Goal: Task Accomplishment & Management: Complete application form

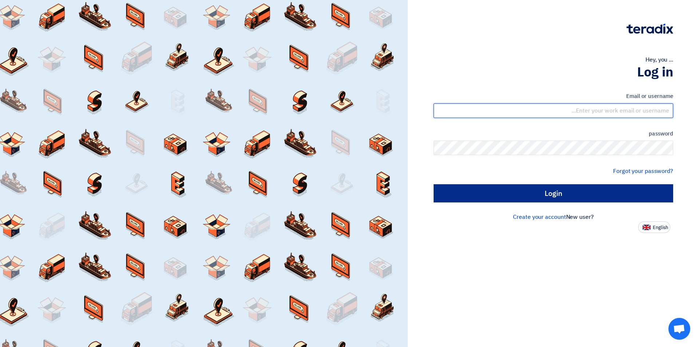
type input "[EMAIL_ADDRESS][DOMAIN_NAME]"
click at [520, 196] on input "Login" at bounding box center [554, 193] width 240 height 18
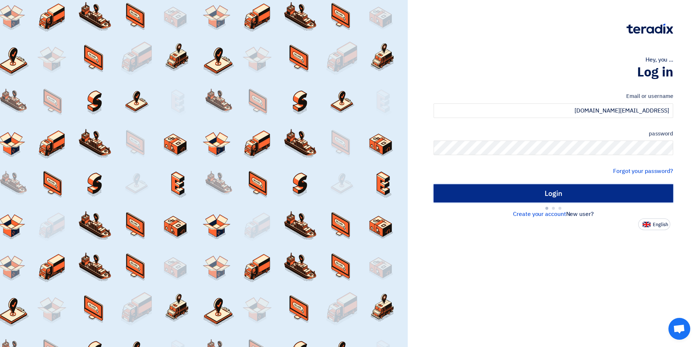
type input "Sign in"
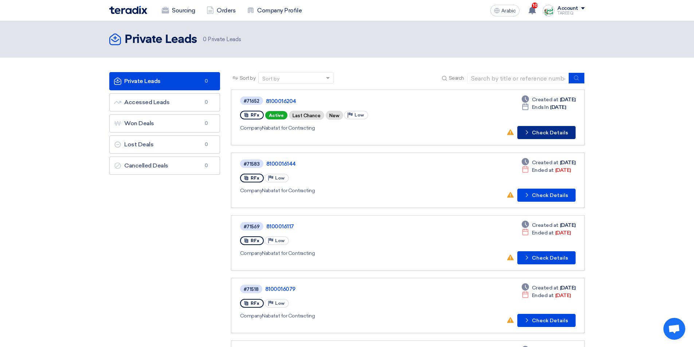
click at [562, 136] on button "Check details Check Details" at bounding box center [546, 132] width 58 height 13
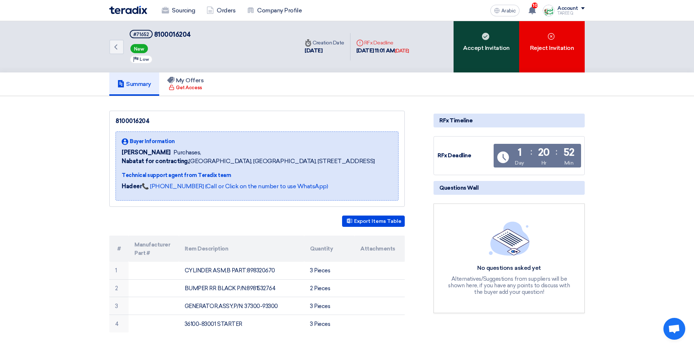
click at [494, 61] on div "Accept Invitation" at bounding box center [486, 46] width 66 height 51
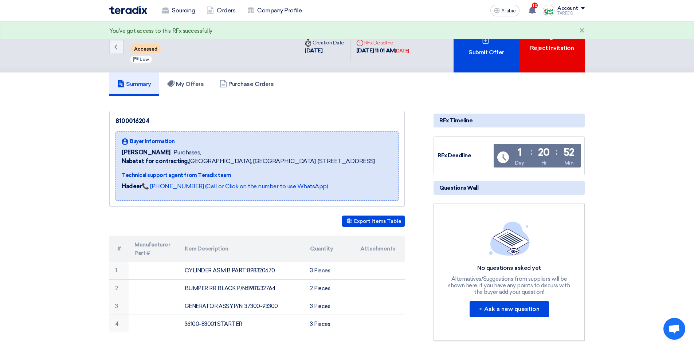
click at [494, 61] on div "Submit Offer" at bounding box center [486, 46] width 66 height 51
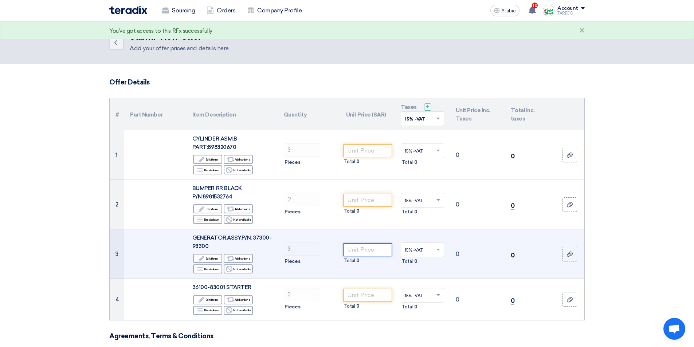
click at [367, 250] on input "number" at bounding box center [367, 249] width 49 height 13
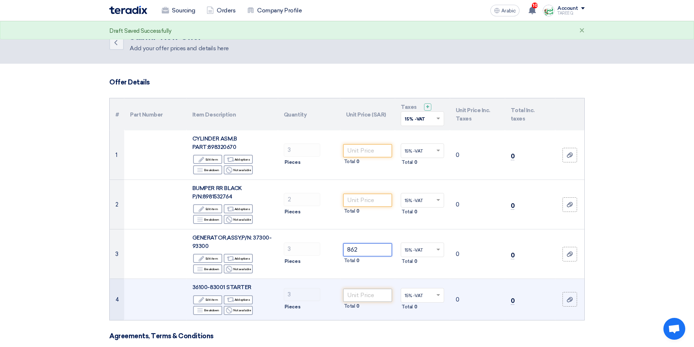
type input "862"
click at [360, 296] on input "number" at bounding box center [367, 295] width 49 height 13
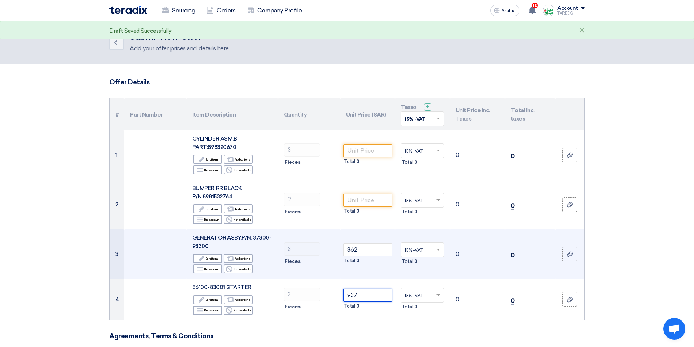
type input "937"
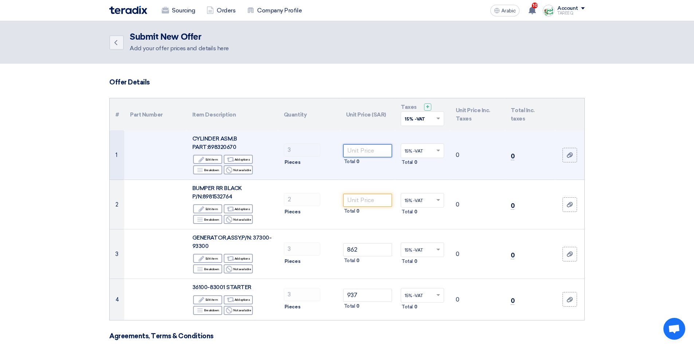
click at [366, 149] on input "number" at bounding box center [367, 150] width 49 height 13
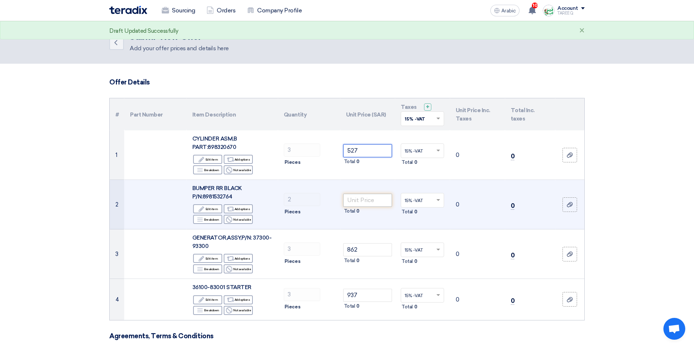
type input "527"
click at [359, 202] on input "number" at bounding box center [367, 200] width 49 height 13
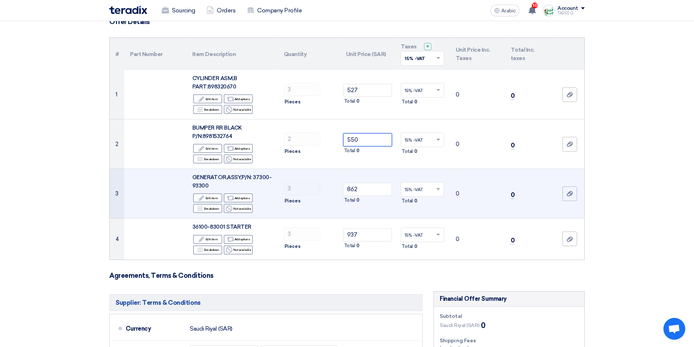
scroll to position [73, 0]
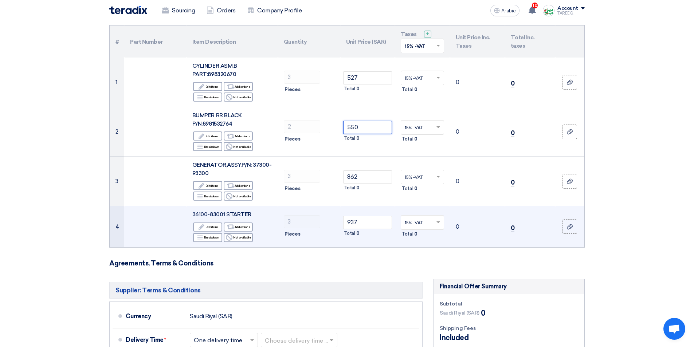
type input "550"
click at [354, 242] on td "937 Total 0" at bounding box center [367, 226] width 55 height 41
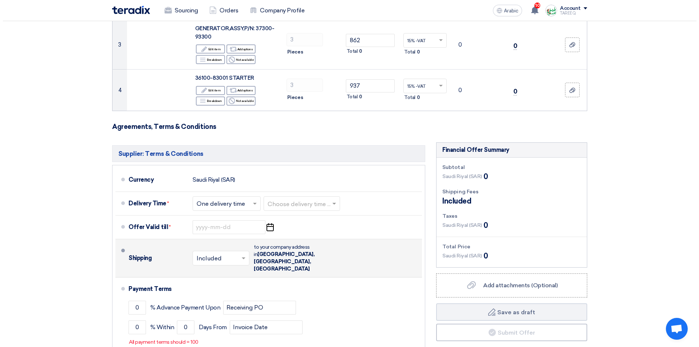
scroll to position [255, 0]
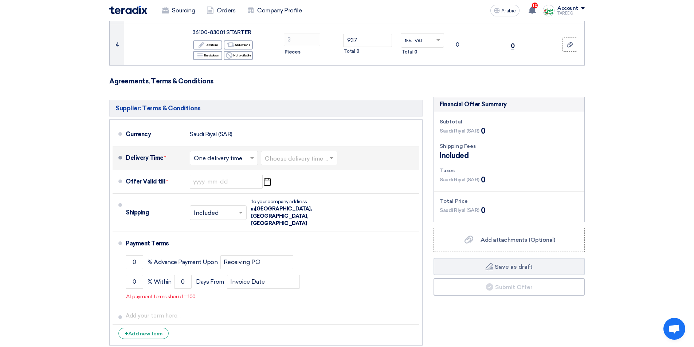
click at [299, 163] on input "text" at bounding box center [299, 158] width 69 height 11
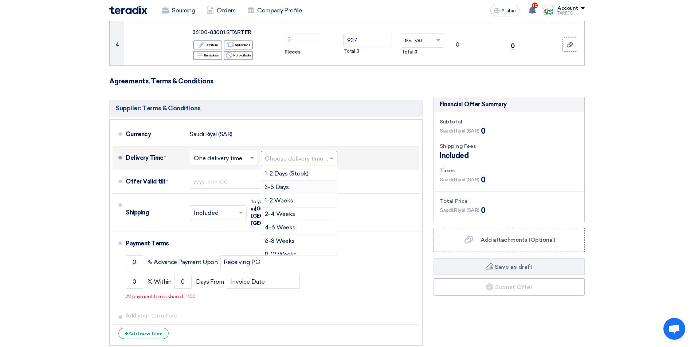
click at [285, 185] on font "3-5 Days" at bounding box center [277, 186] width 24 height 7
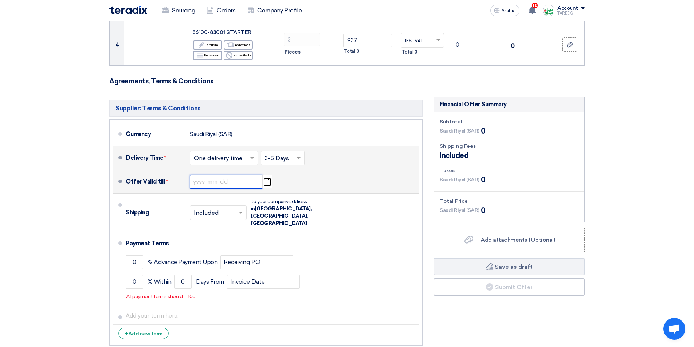
click at [205, 179] on input at bounding box center [226, 182] width 73 height 14
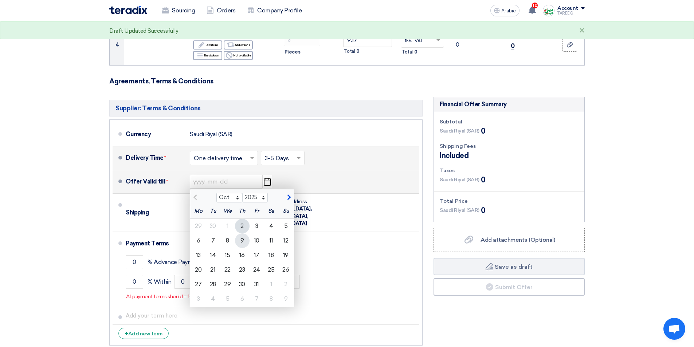
click at [241, 244] on div "9" at bounding box center [242, 240] width 15 height 15
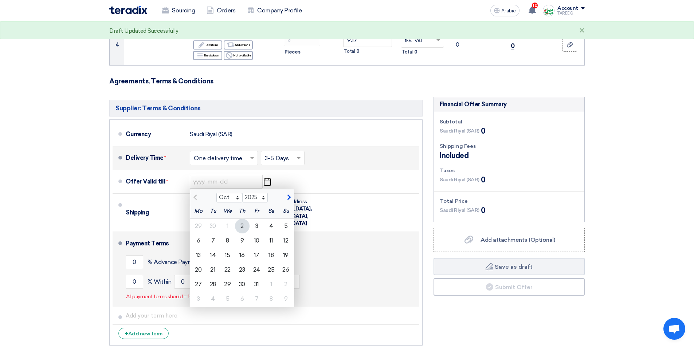
type input "[DATE]"
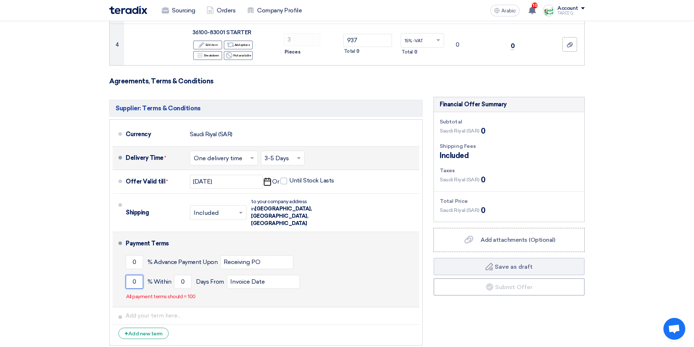
click at [129, 275] on input "0" at bounding box center [134, 282] width 17 height 14
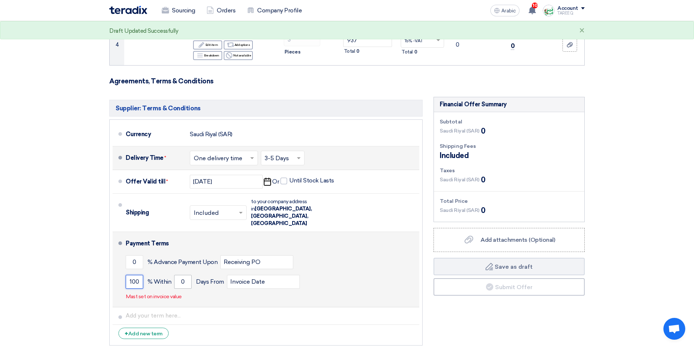
type input "100"
click at [175, 275] on input "0" at bounding box center [182, 282] width 17 height 14
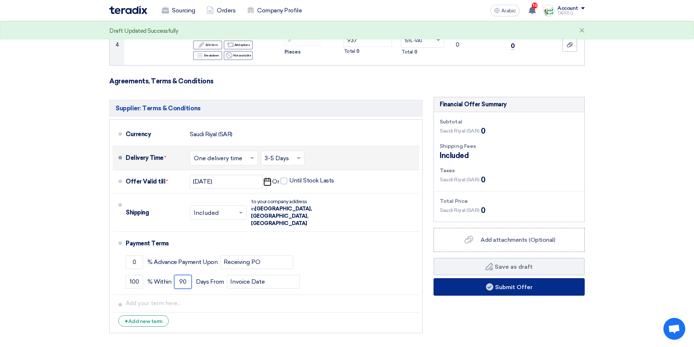
type input "90"
click at [464, 284] on button "Submit Offer" at bounding box center [508, 286] width 151 height 17
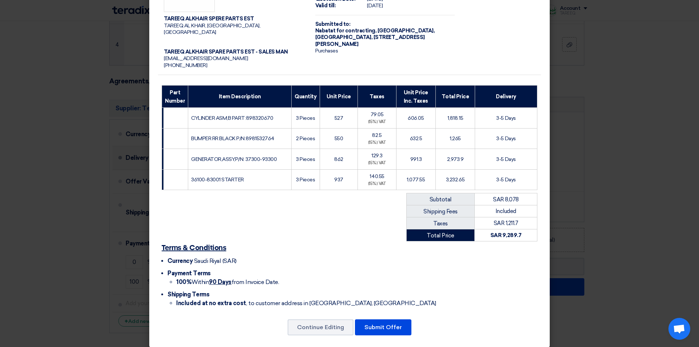
scroll to position [42, 0]
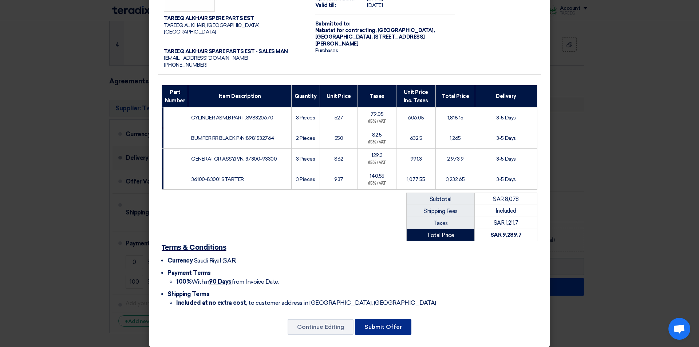
click at [376, 324] on button "Submit Offer" at bounding box center [383, 327] width 56 height 16
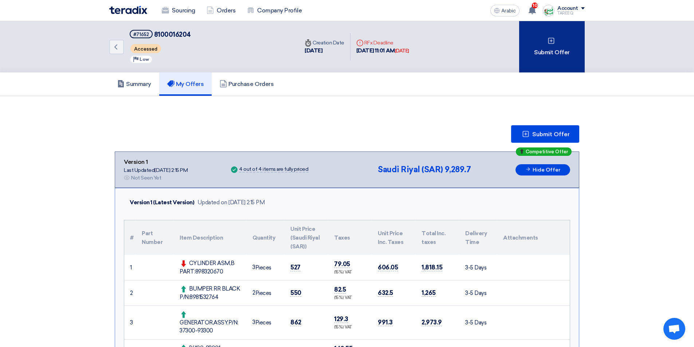
click at [549, 58] on div "Submit Offer" at bounding box center [552, 46] width 66 height 51
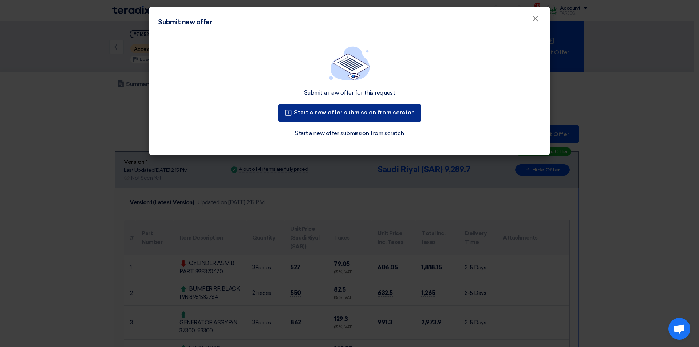
click at [351, 113] on font "Start a new offer submission from scratch" at bounding box center [354, 112] width 121 height 7
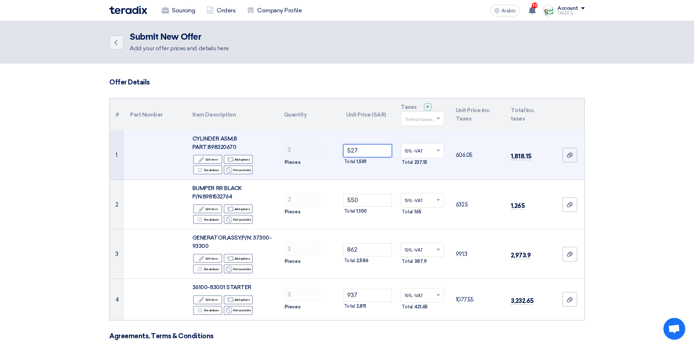
drag, startPoint x: 369, startPoint y: 149, endPoint x: 265, endPoint y: 166, distance: 105.5
click at [265, 169] on tr "1 CYLINDER ASM,B PART:898320670 Edit Edit item Alternative Add options Breakdow…" at bounding box center [347, 155] width 474 height 50
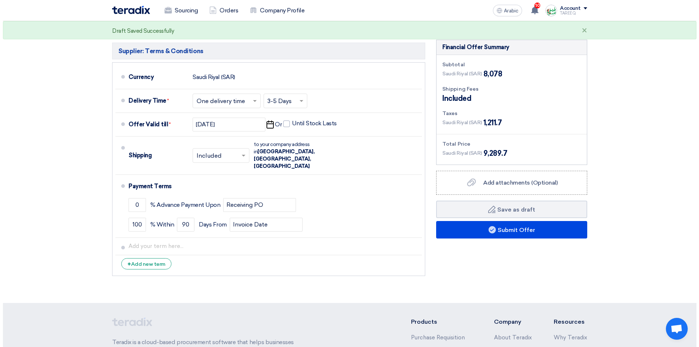
scroll to position [328, 0]
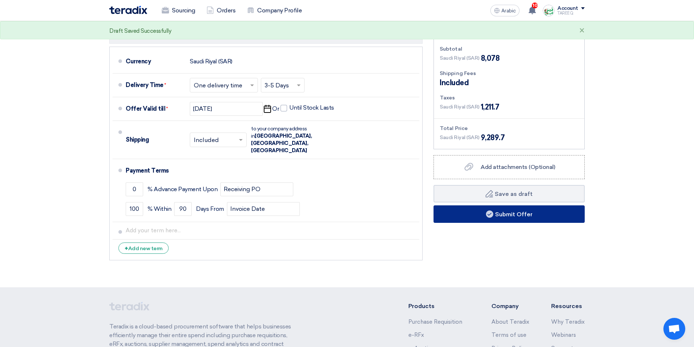
type input "510"
click at [444, 217] on button "Submit Offer" at bounding box center [508, 213] width 151 height 17
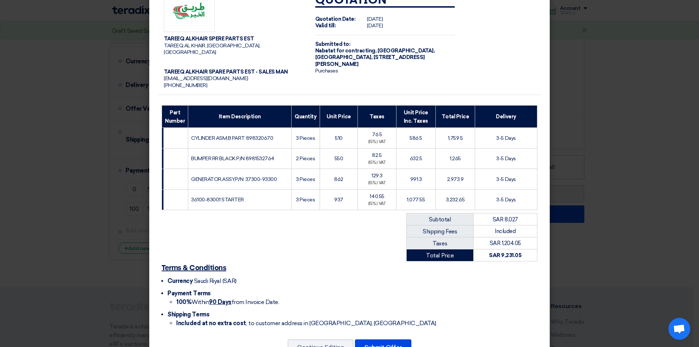
scroll to position [42, 0]
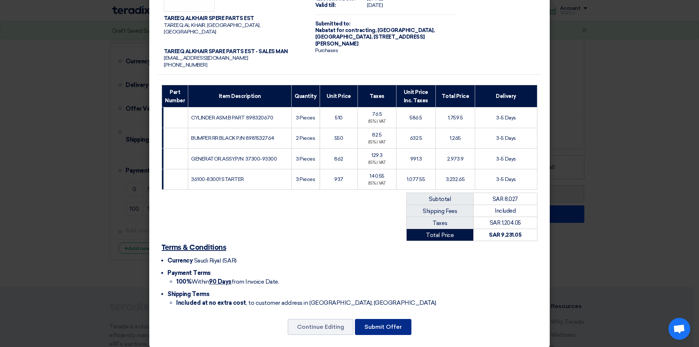
click at [374, 323] on font "Submit Offer" at bounding box center [383, 326] width 38 height 7
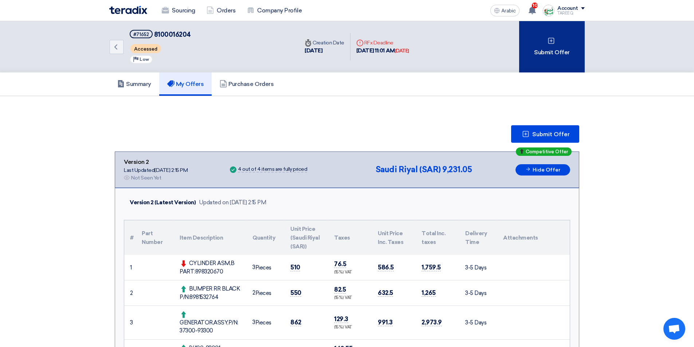
click at [562, 45] on div "Submit Offer" at bounding box center [552, 46] width 66 height 51
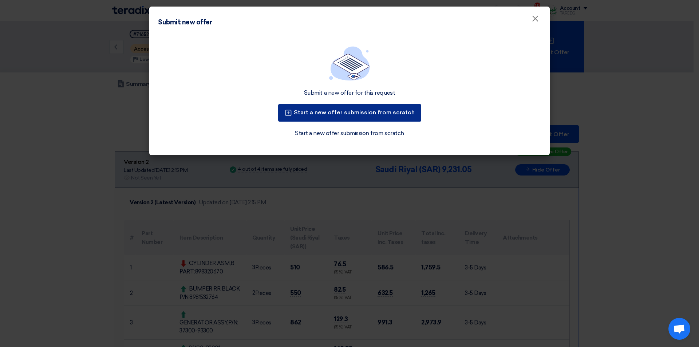
click at [392, 114] on font "Start a new offer submission from scratch" at bounding box center [354, 112] width 121 height 7
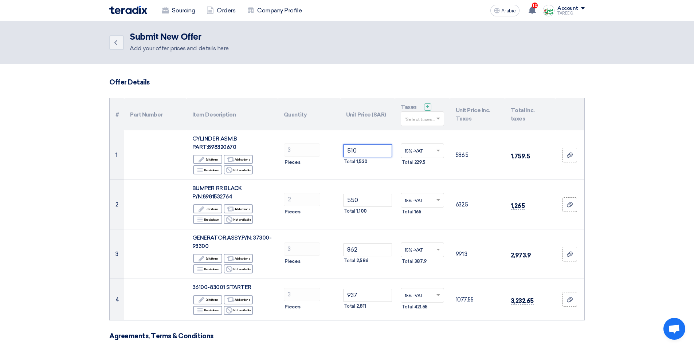
drag, startPoint x: 363, startPoint y: 151, endPoint x: 699, endPoint y: 67, distance: 345.7
click at [316, 161] on tr "1 CYLINDER ASM,B PART:898320670 Edit Edit item Alternative Add options Breakdow…" at bounding box center [347, 155] width 474 height 50
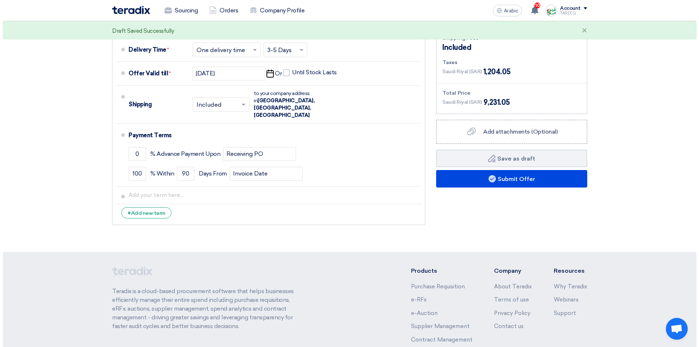
scroll to position [364, 0]
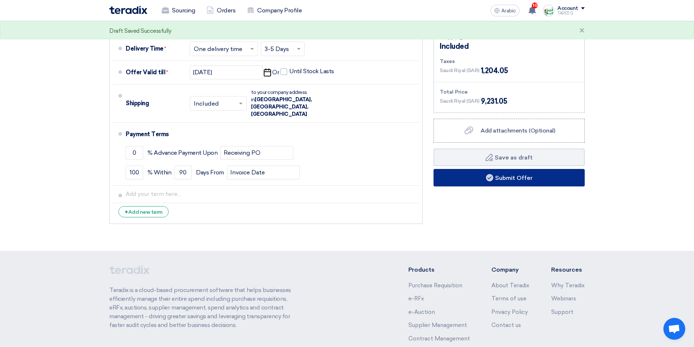
type input "527"
click at [475, 181] on button "Submit Offer" at bounding box center [508, 177] width 151 height 17
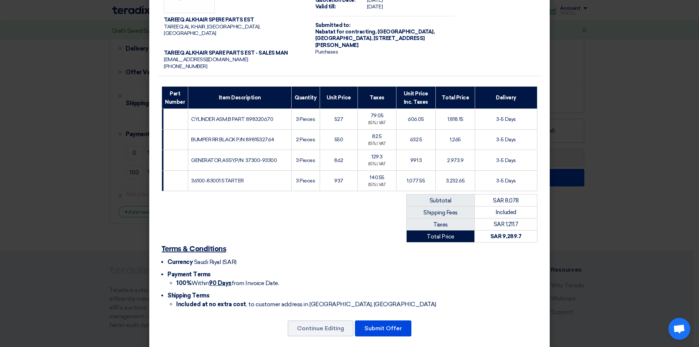
scroll to position [42, 0]
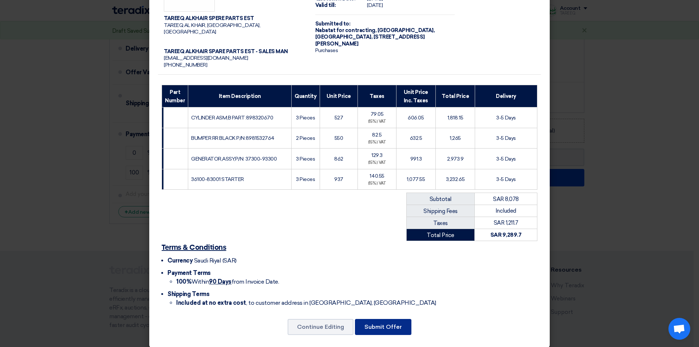
click at [370, 323] on font "Submit Offer" at bounding box center [383, 326] width 38 height 7
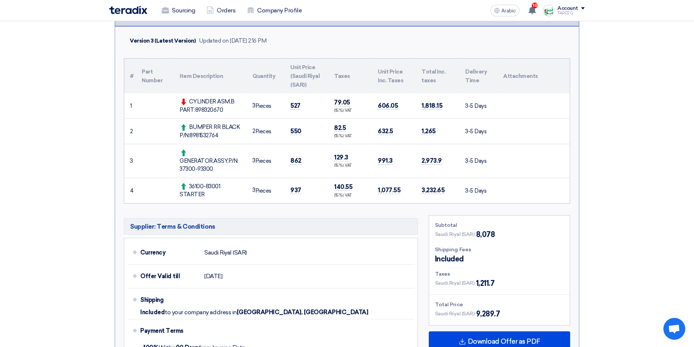
scroll to position [182, 0]
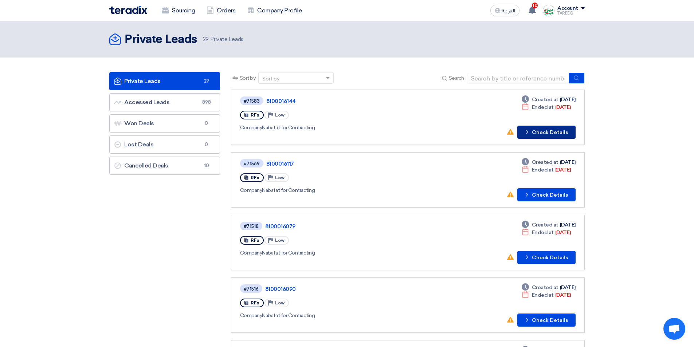
click at [546, 136] on button "Check details Check Details" at bounding box center [546, 132] width 58 height 13
